Goal: Information Seeking & Learning: Learn about a topic

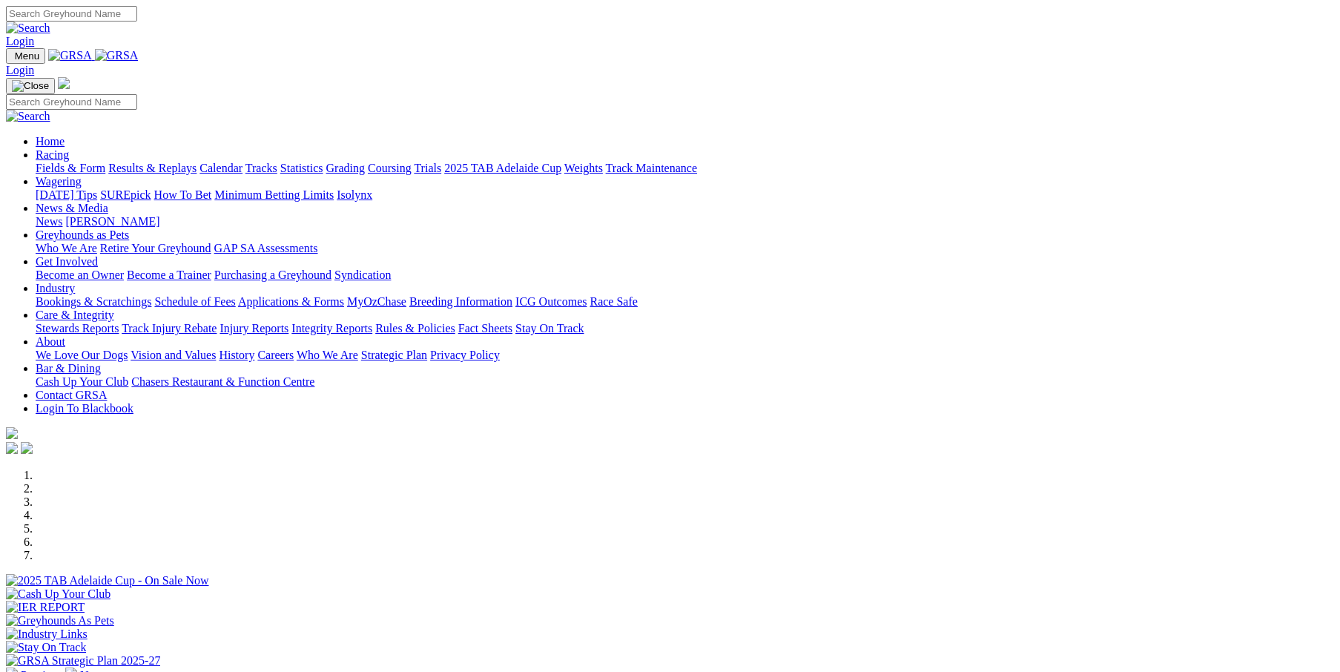
scroll to position [297, 0]
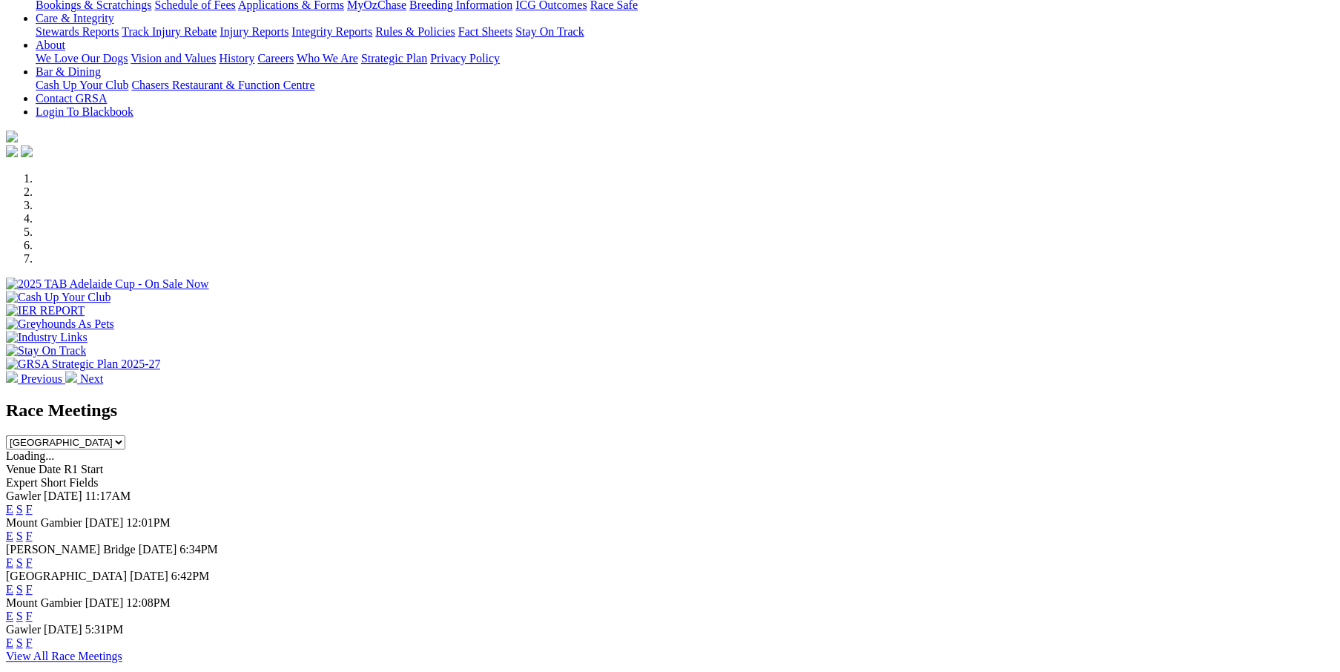
click at [33, 529] on link "F" at bounding box center [29, 535] width 7 height 13
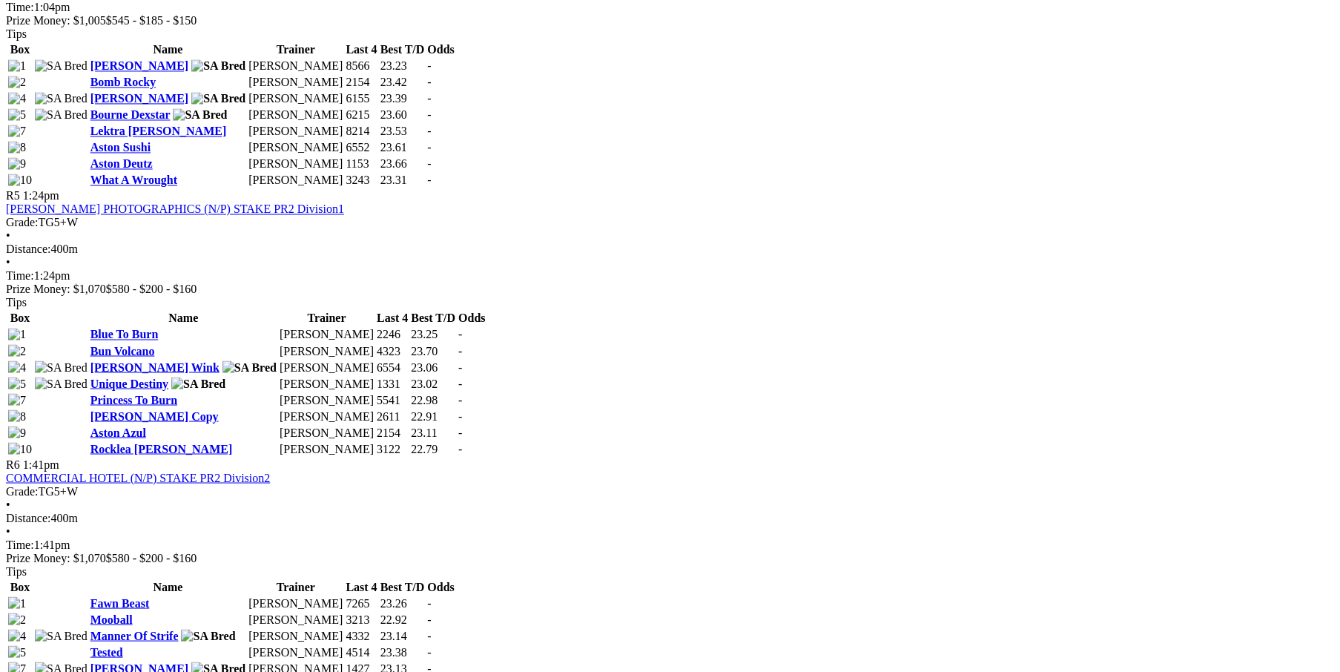
scroll to position [1828, 0]
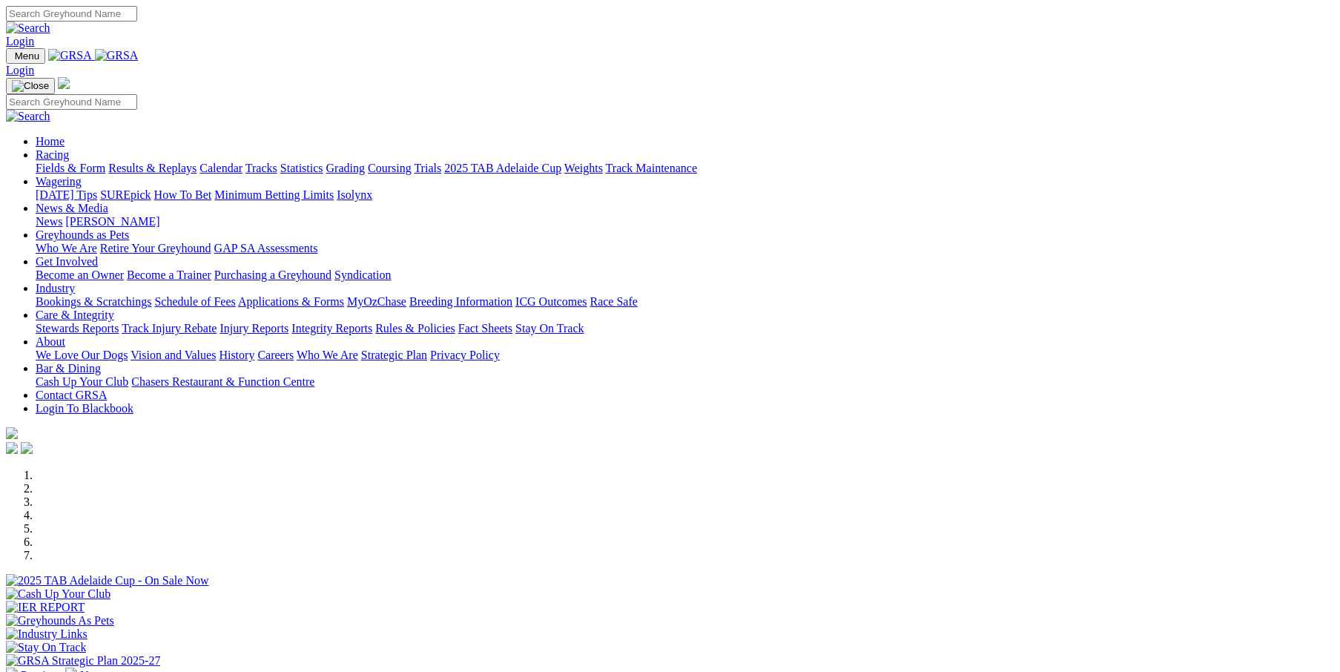
scroll to position [395, 0]
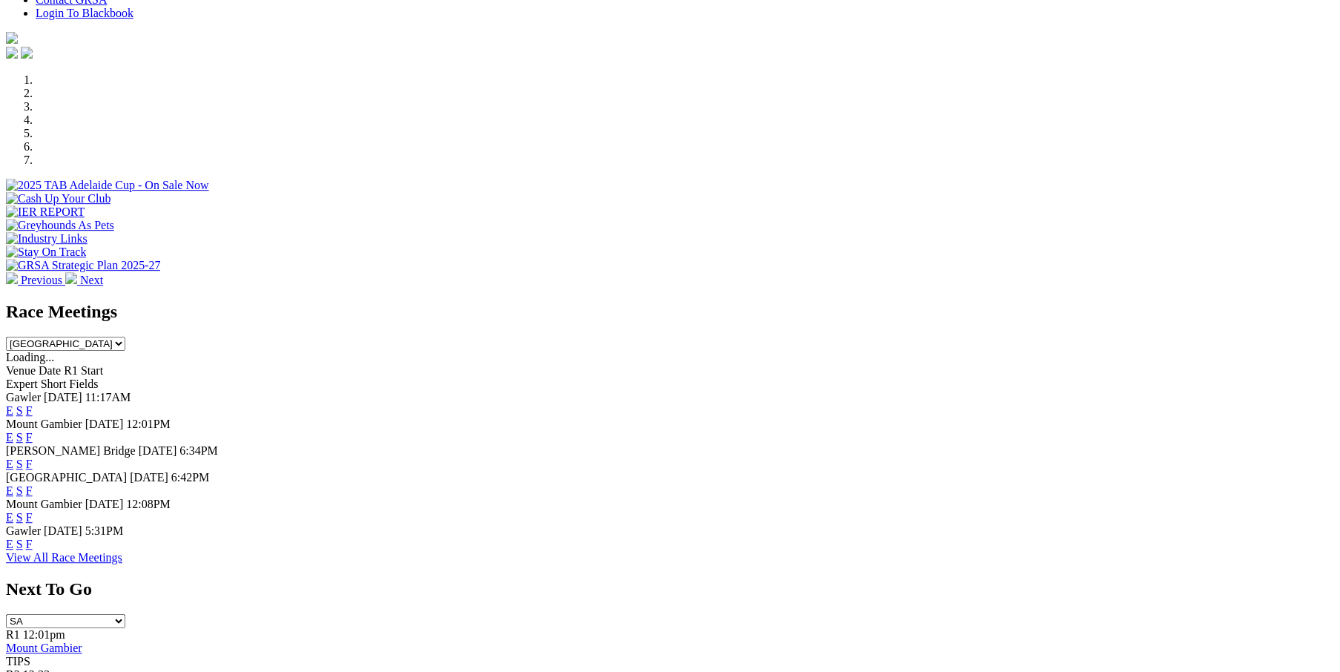
click at [33, 484] on link "F" at bounding box center [29, 490] width 7 height 13
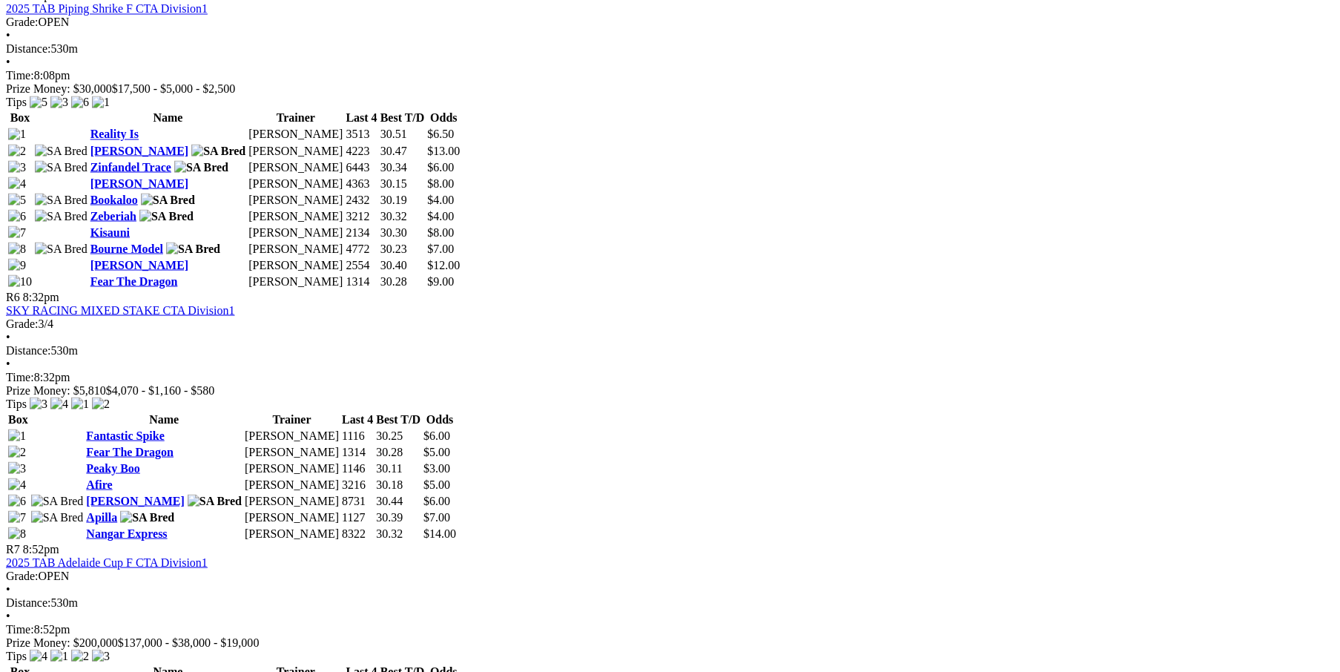
scroll to position [2076, 0]
